Goal: Book appointment/travel/reservation

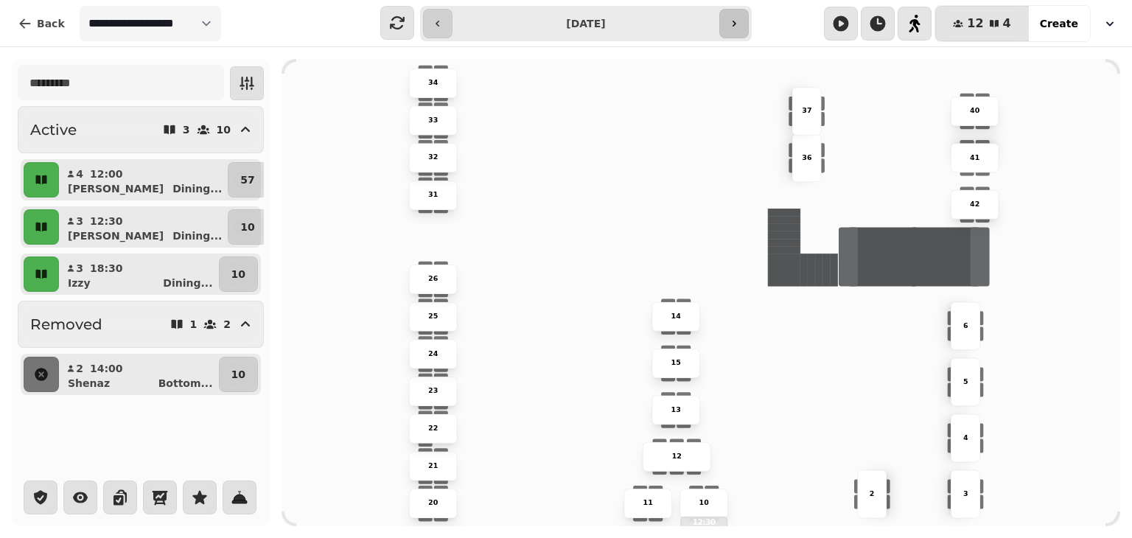
click at [726, 29] on button "button" at bounding box center [733, 23] width 29 height 29
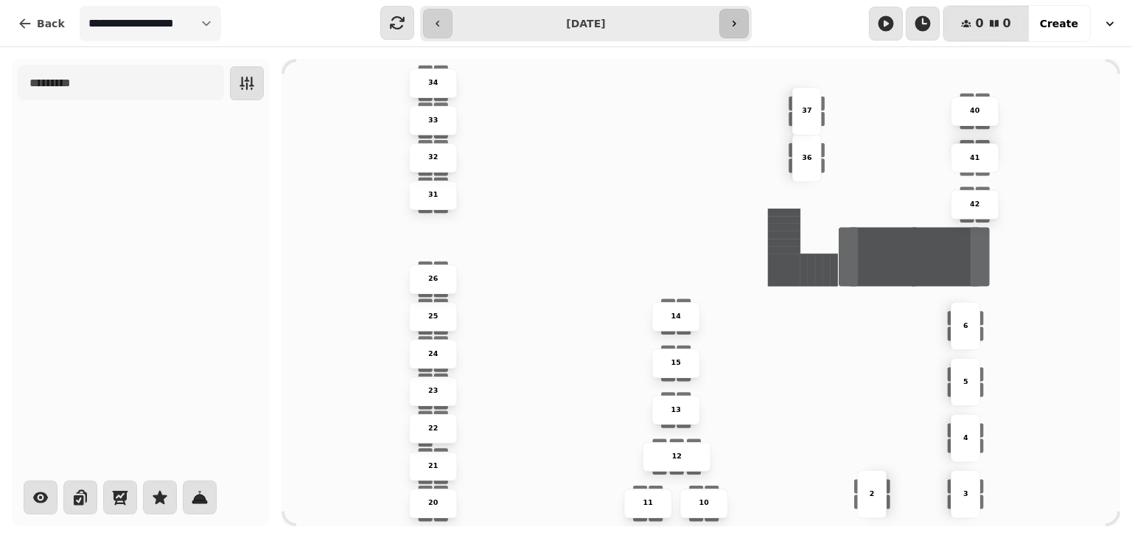
click at [726, 29] on button "button" at bounding box center [733, 23] width 29 height 29
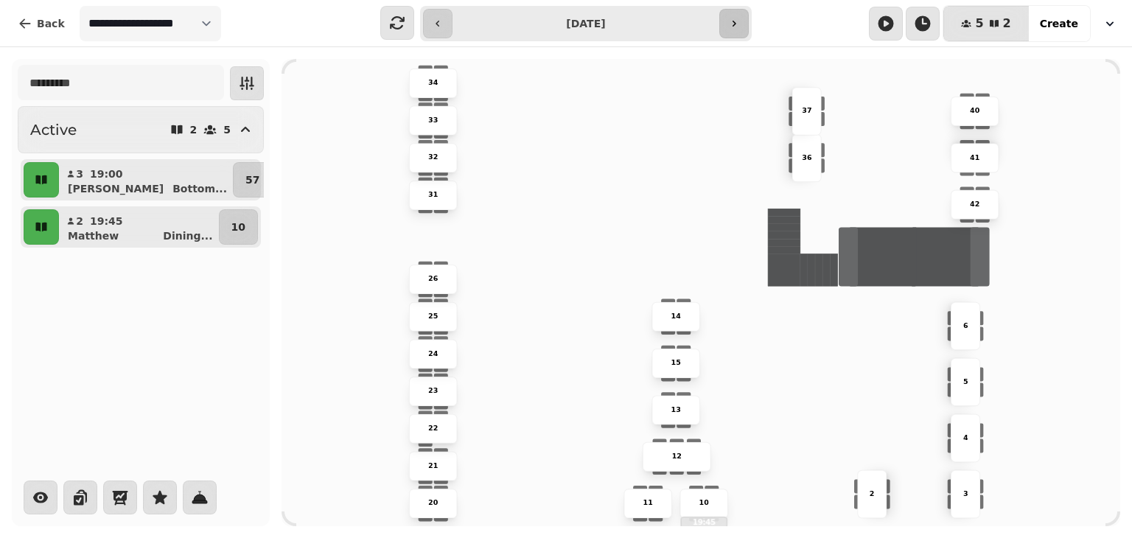
click at [726, 29] on button "button" at bounding box center [733, 23] width 29 height 29
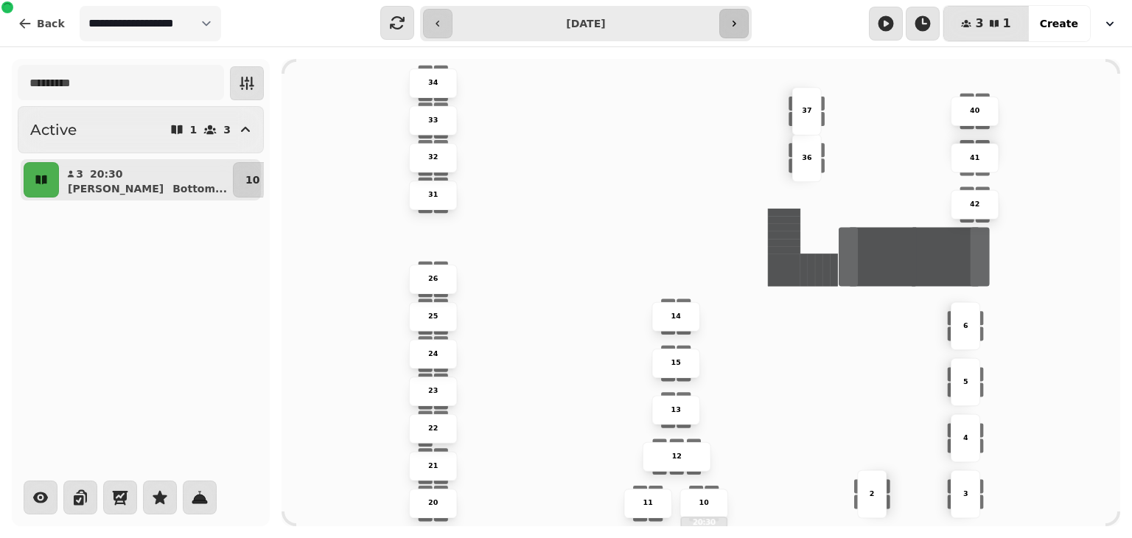
click at [726, 29] on button "button" at bounding box center [733, 23] width 29 height 29
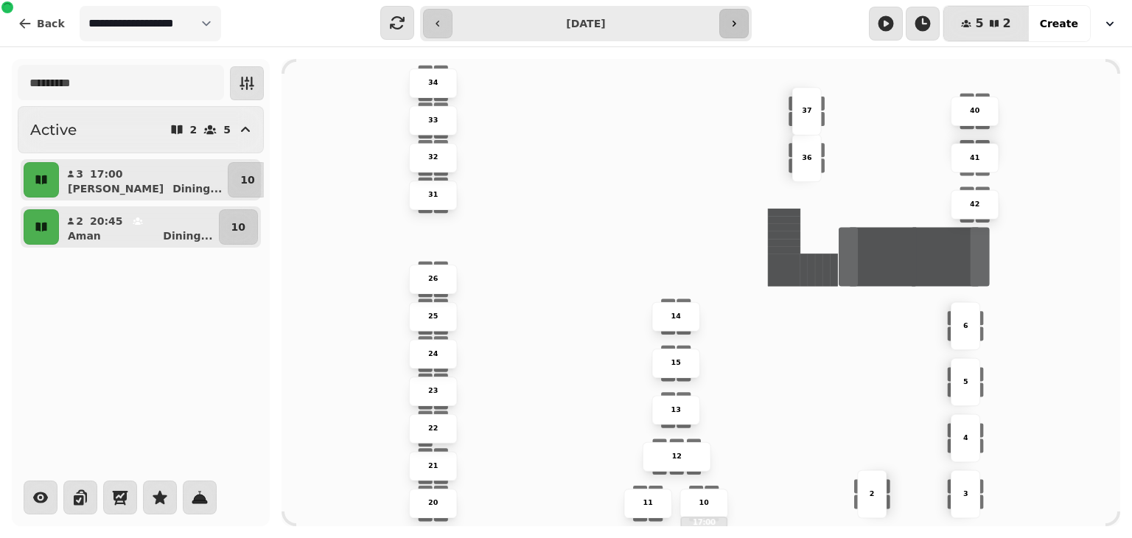
click at [726, 29] on button "button" at bounding box center [733, 23] width 29 height 29
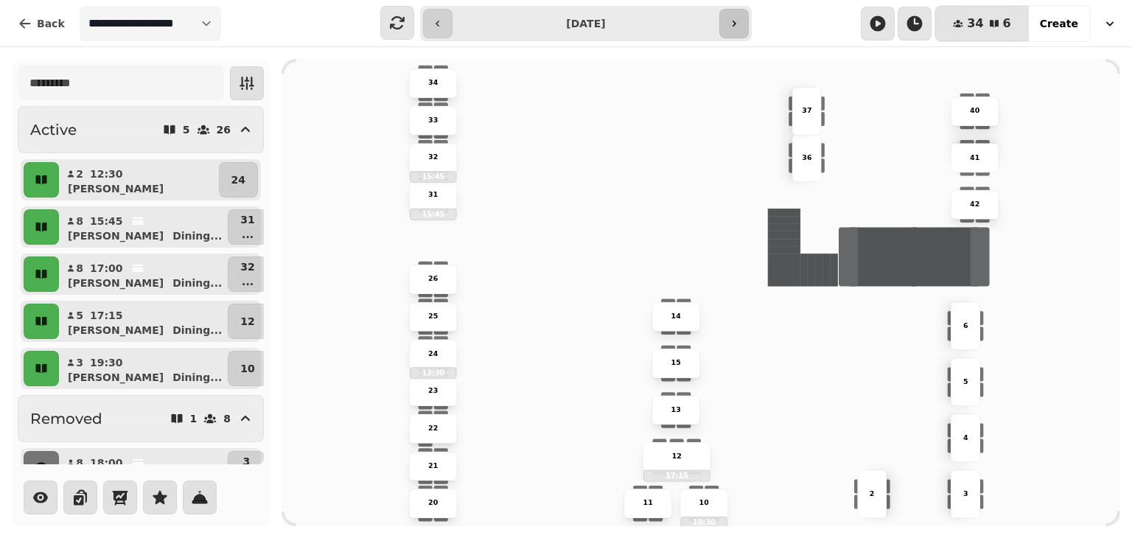
click at [726, 29] on button "button" at bounding box center [733, 23] width 29 height 29
type input "**********"
